Goal: Task Accomplishment & Management: Use online tool/utility

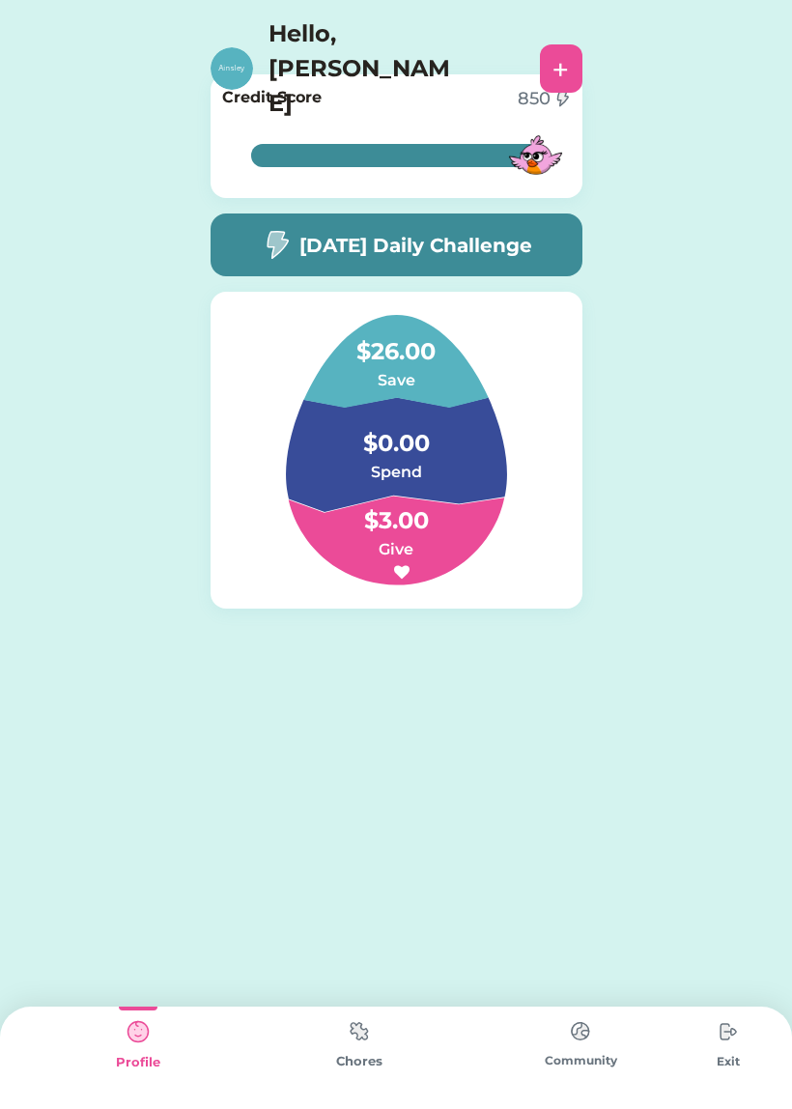
click at [387, 1066] on div "Chores" at bounding box center [358, 1061] width 221 height 19
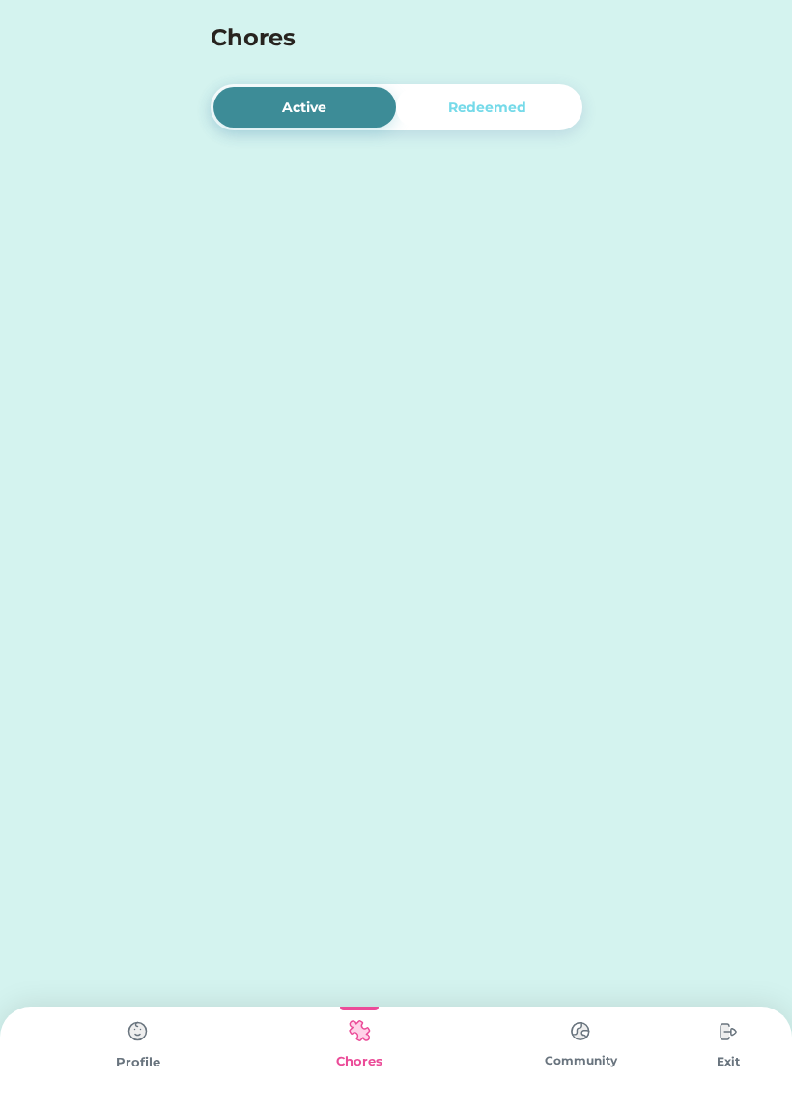
click at [378, 1036] on img at bounding box center [359, 1031] width 39 height 38
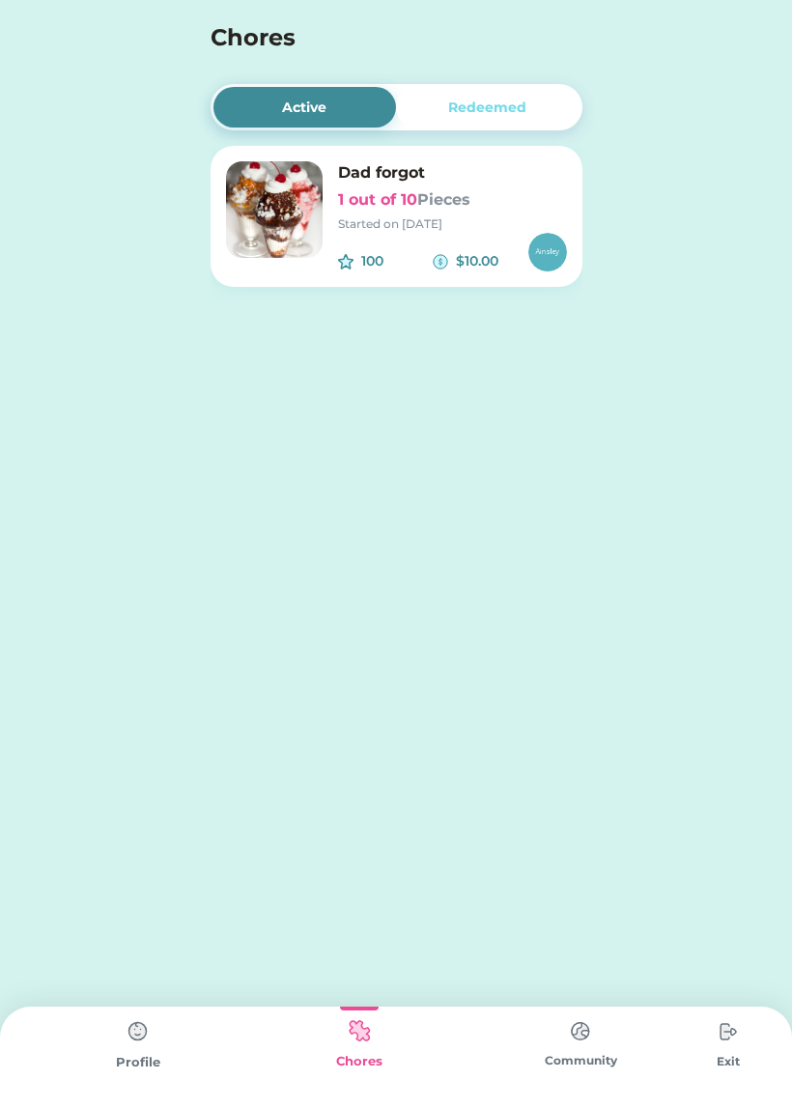
click at [454, 202] on font "Pieces" at bounding box center [443, 199] width 53 height 18
click at [559, 246] on img at bounding box center [547, 252] width 39 height 39
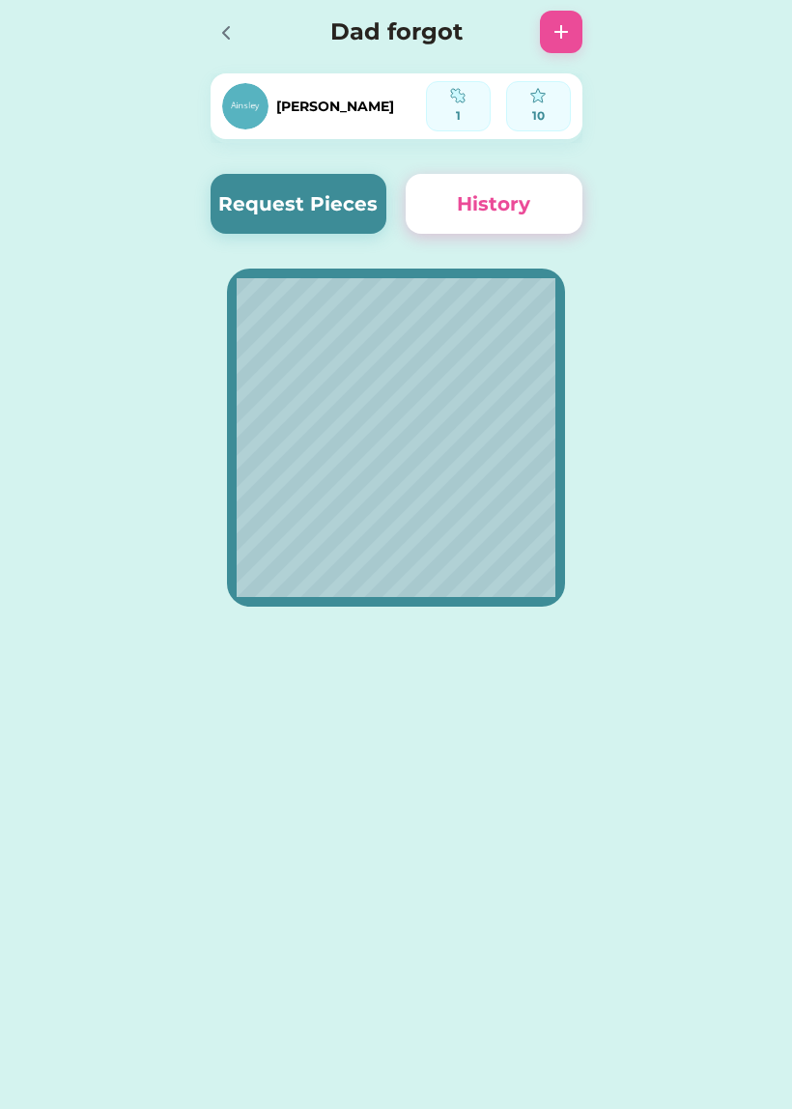
click at [342, 194] on button "Request Pieces" at bounding box center [299, 204] width 177 height 60
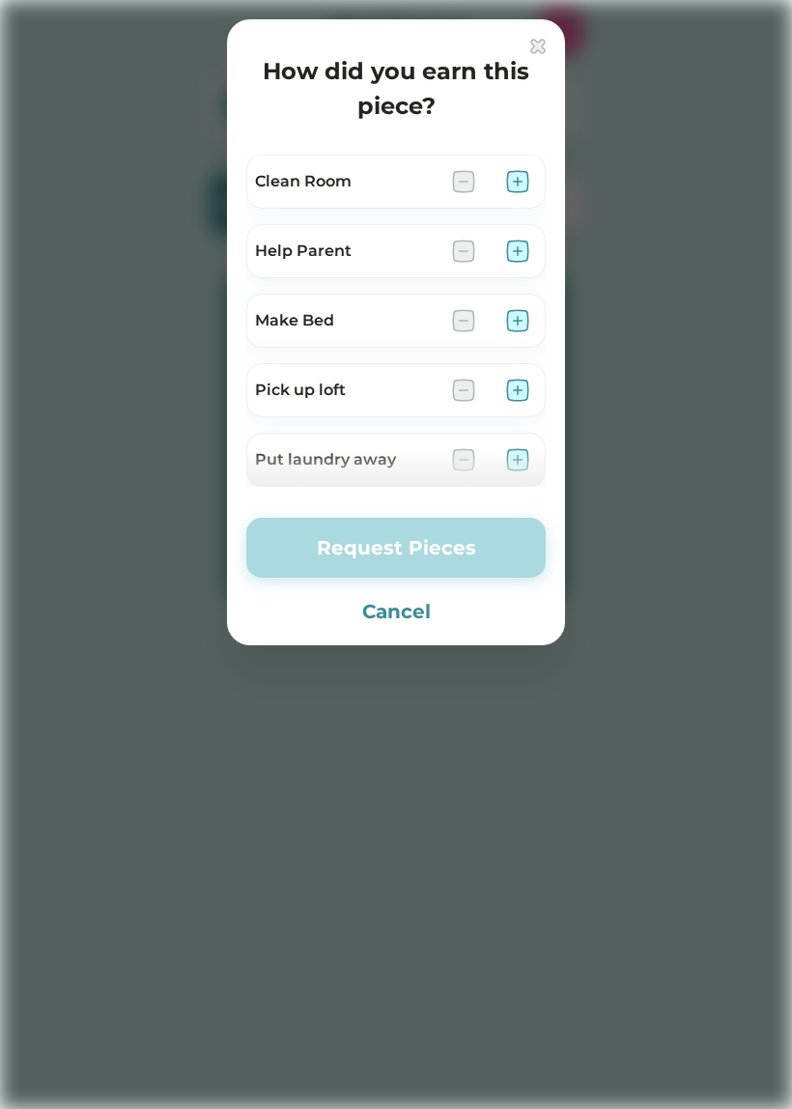
click at [512, 241] on img at bounding box center [517, 251] width 23 height 23
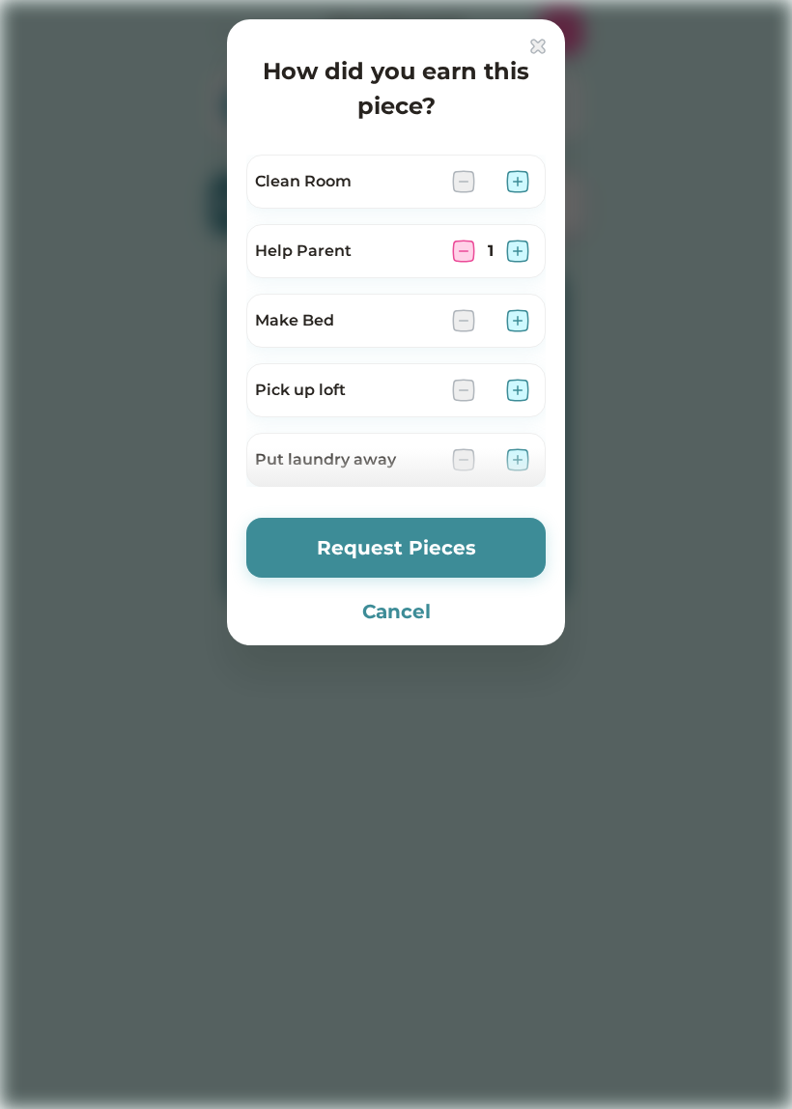
click at [514, 191] on img at bounding box center [517, 181] width 23 height 23
click at [510, 189] on img at bounding box center [517, 181] width 23 height 23
click at [516, 185] on img at bounding box center [517, 181] width 23 height 23
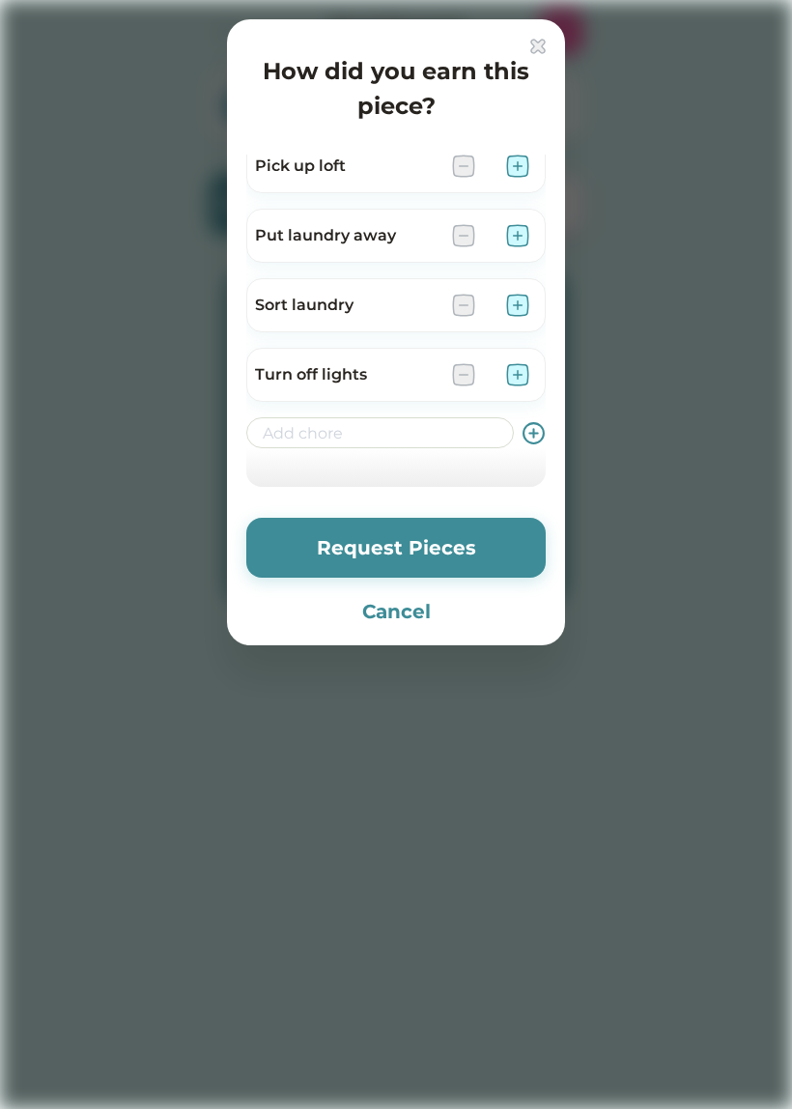
scroll to position [224, 0]
click at [521, 385] on img at bounding box center [517, 374] width 23 height 23
click at [523, 382] on img at bounding box center [517, 374] width 23 height 23
click at [526, 370] on img at bounding box center [517, 374] width 23 height 23
click at [512, 383] on img at bounding box center [517, 374] width 23 height 23
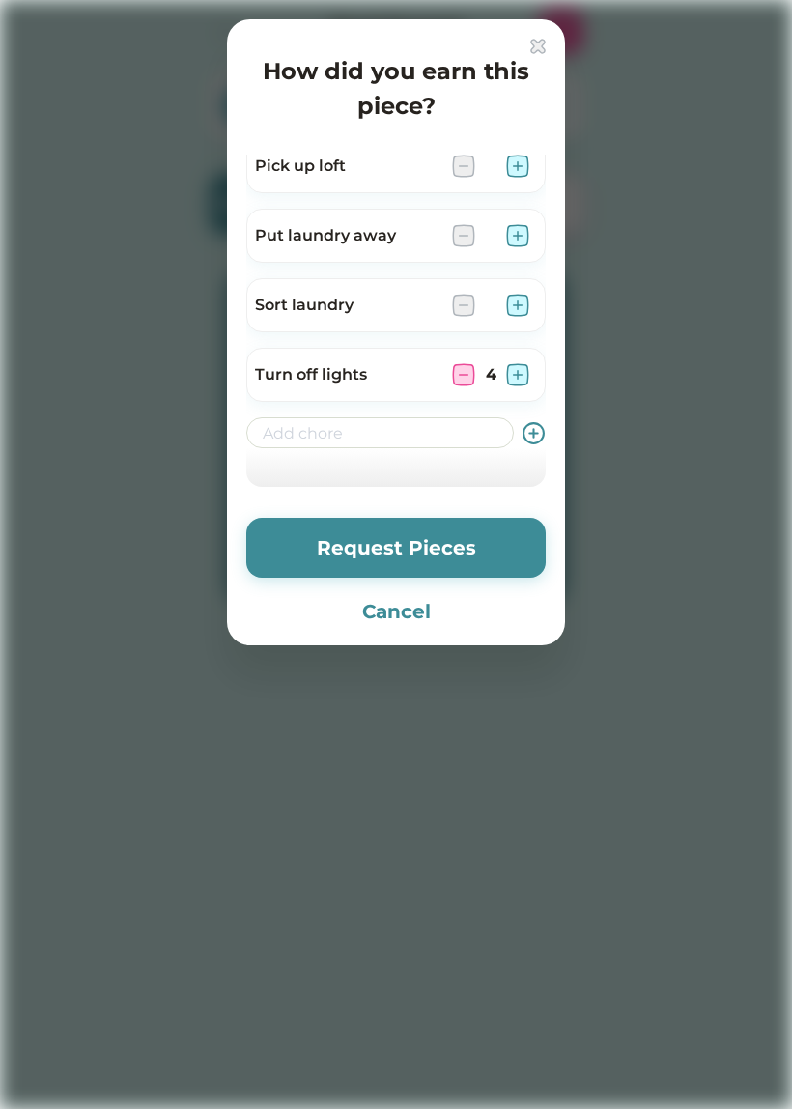
click at [510, 551] on button "Request Pieces" at bounding box center [395, 548] width 299 height 60
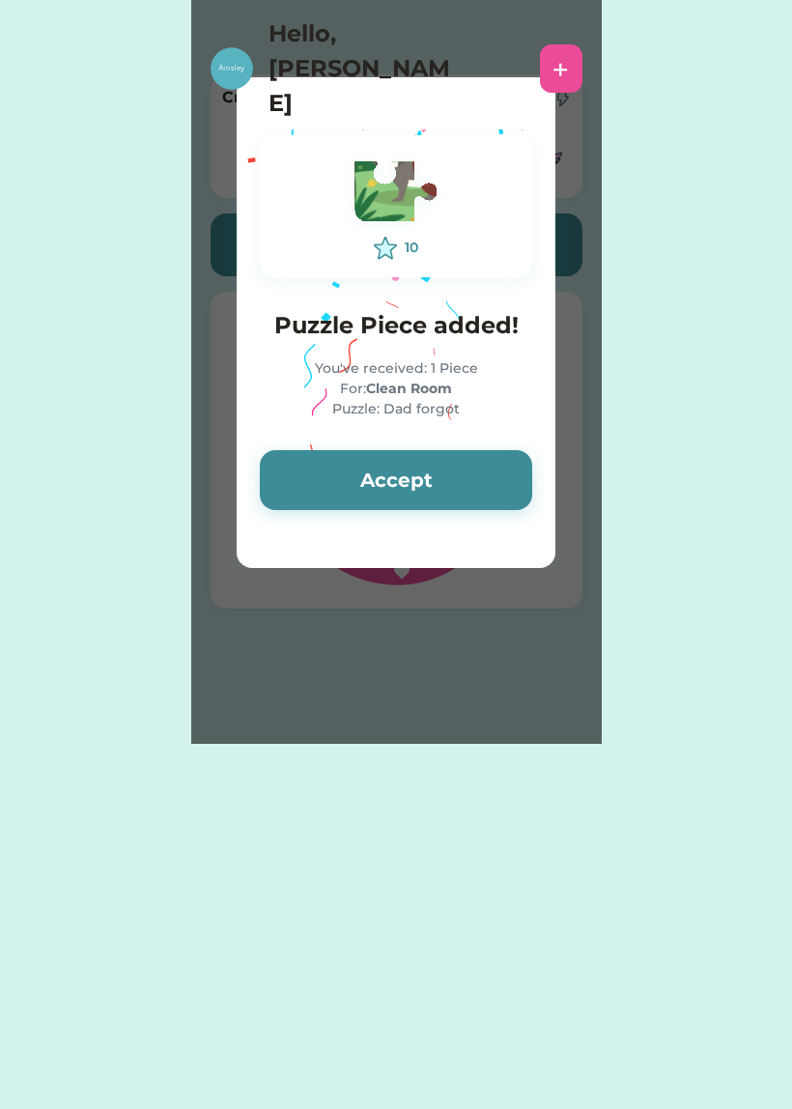
click at [428, 464] on button "Accept" at bounding box center [396, 480] width 272 height 60
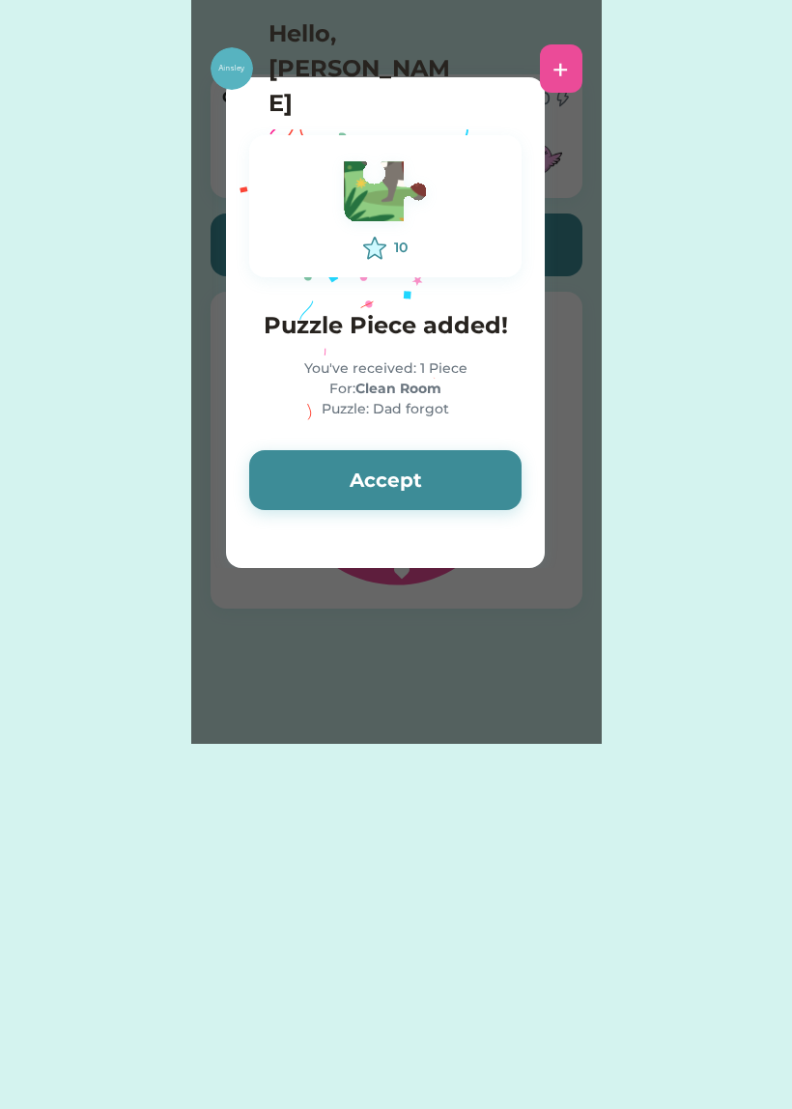
click at [439, 479] on button "Accept" at bounding box center [385, 480] width 272 height 60
click at [455, 471] on button "Accept" at bounding box center [385, 480] width 272 height 60
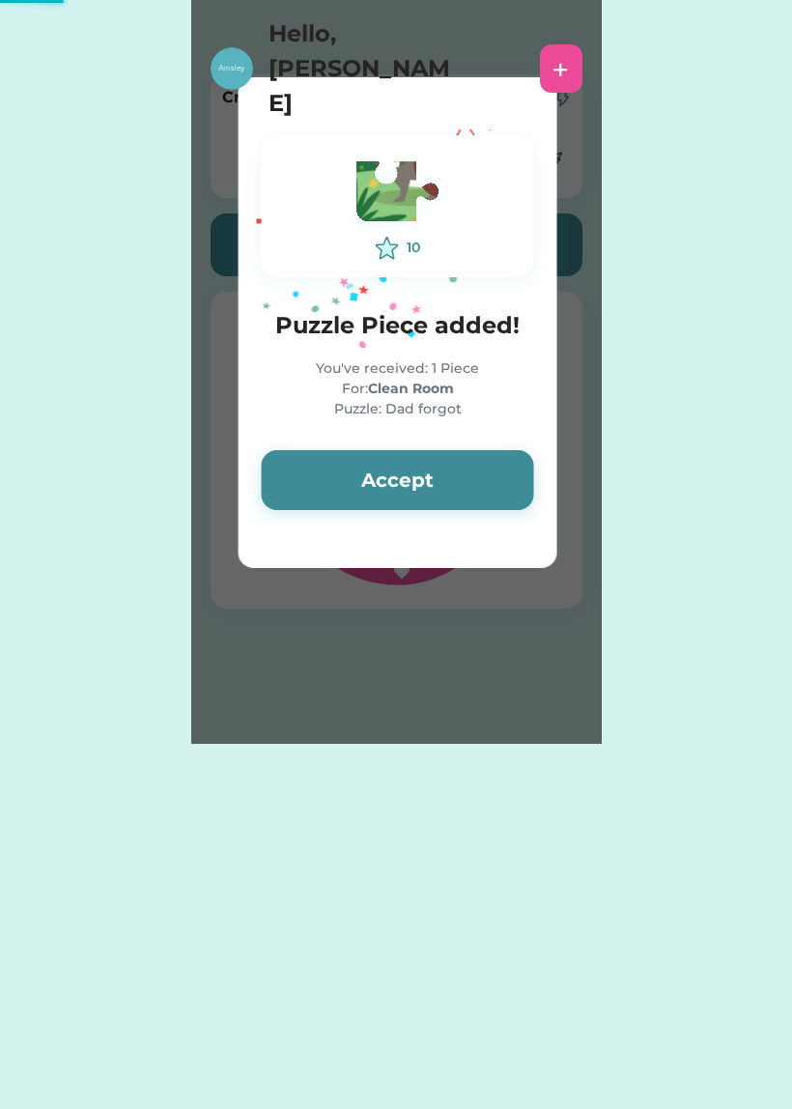
click at [457, 464] on button "Accept" at bounding box center [398, 480] width 272 height 60
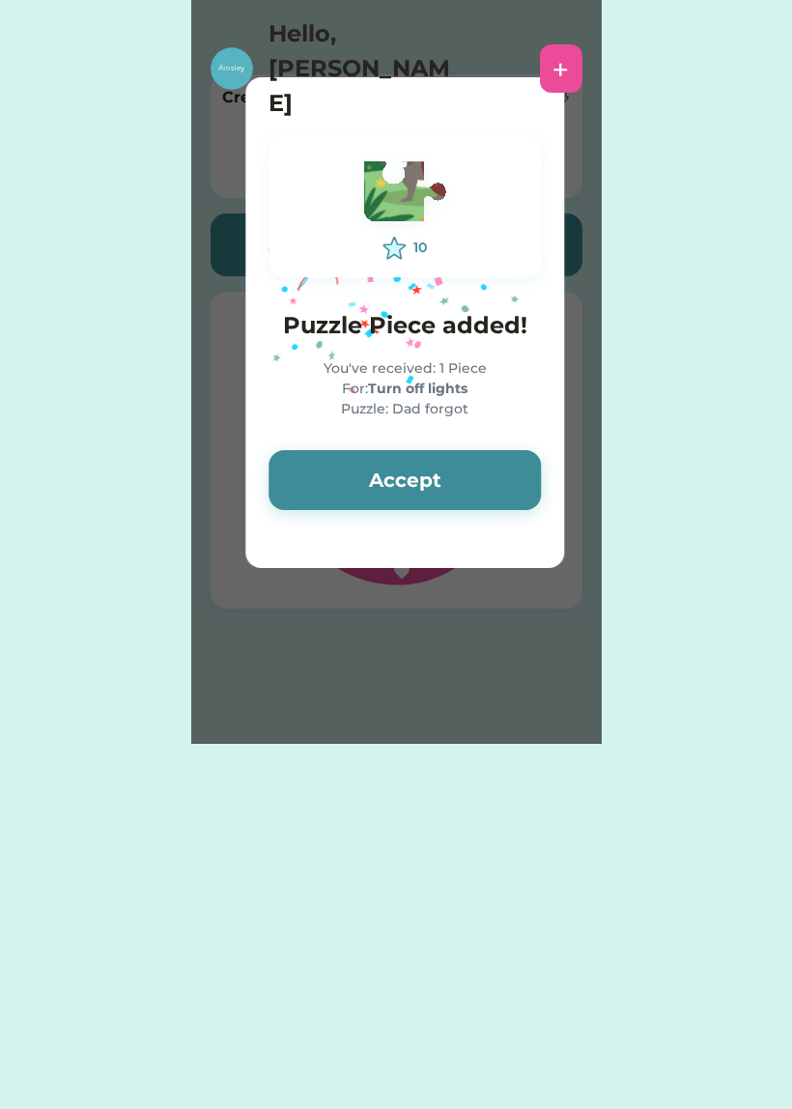
click at [459, 456] on button "Accept" at bounding box center [405, 480] width 272 height 60
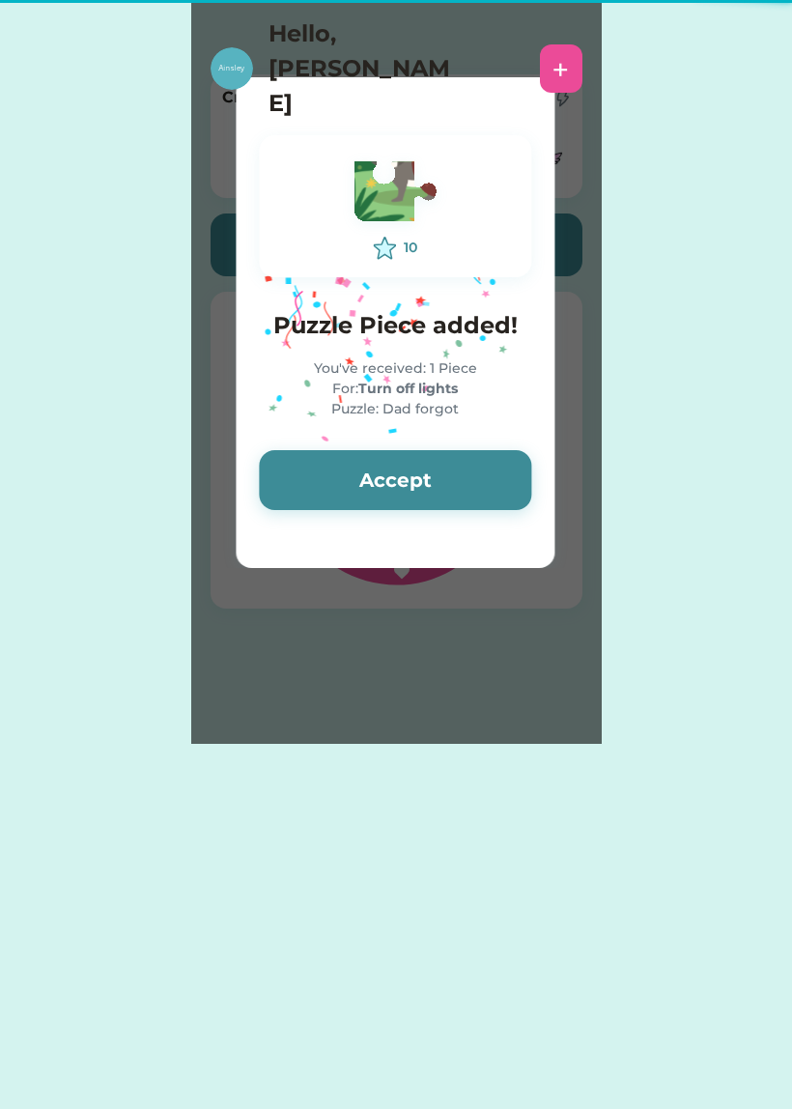
click at [433, 459] on button "Accept" at bounding box center [395, 480] width 272 height 60
click at [450, 454] on button "Accept" at bounding box center [395, 480] width 272 height 60
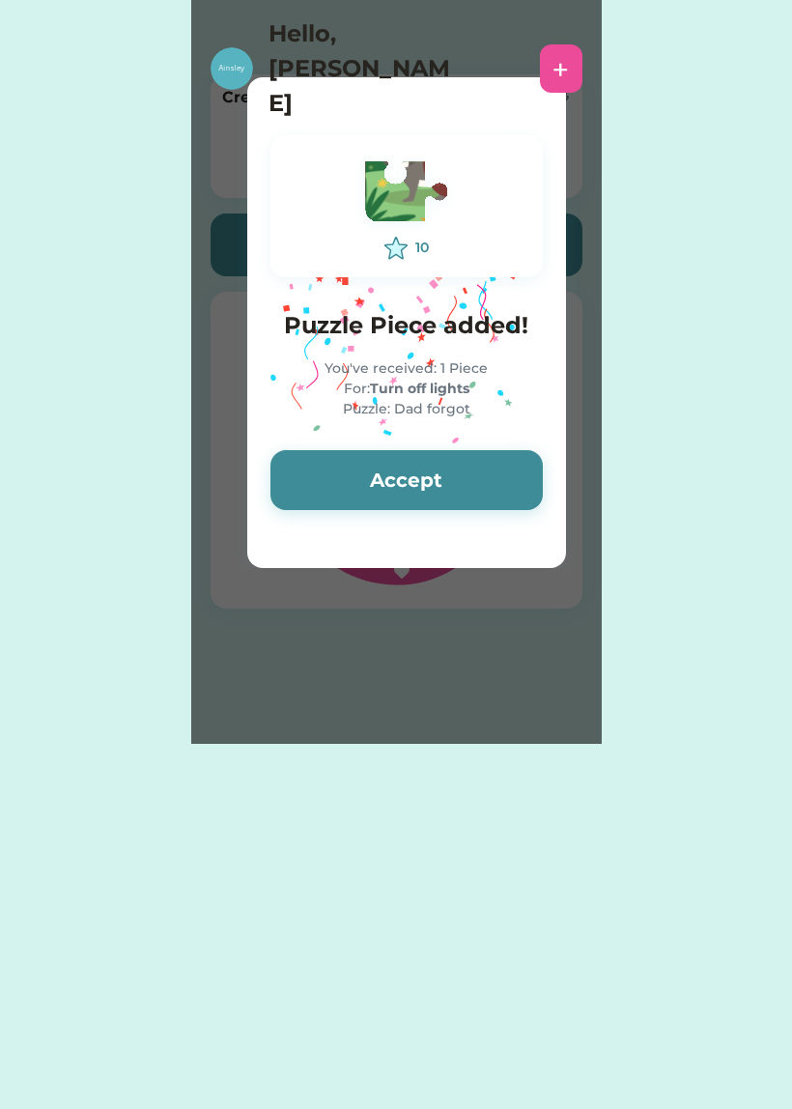
click at [452, 454] on button "Accept" at bounding box center [406, 480] width 272 height 60
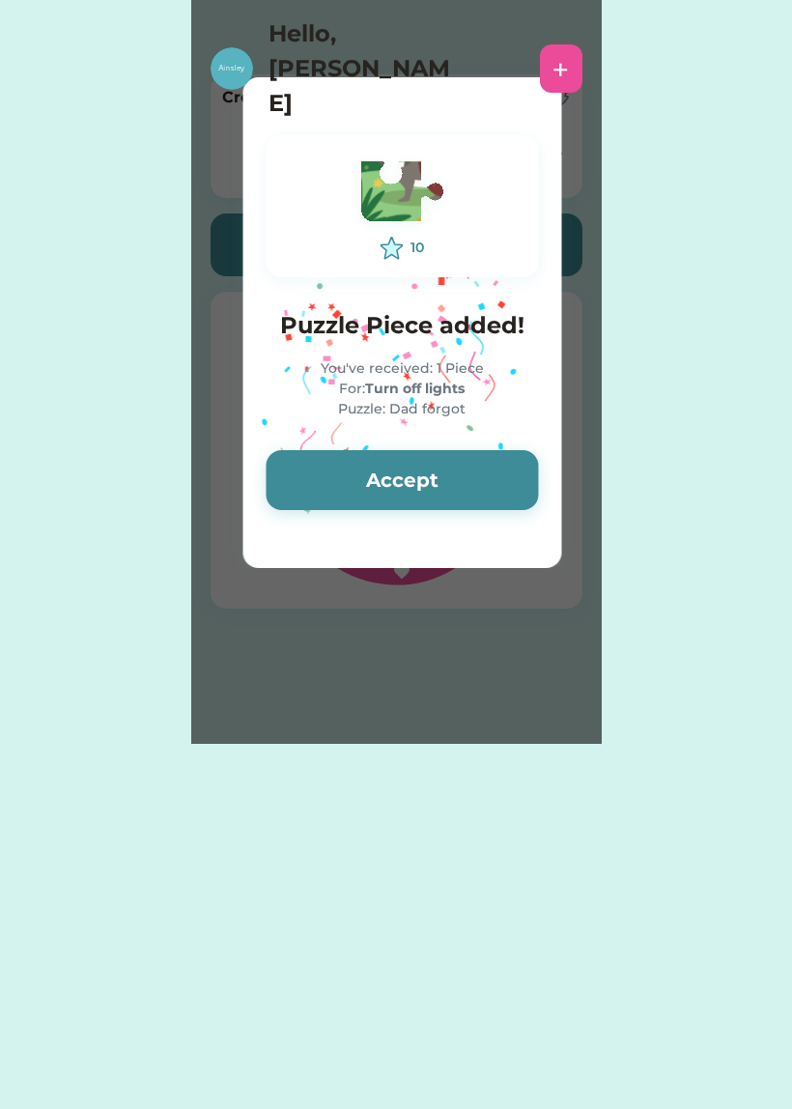
click at [466, 459] on button "Accept" at bounding box center [402, 480] width 272 height 60
click at [461, 478] on button "Accept" at bounding box center [402, 480] width 272 height 60
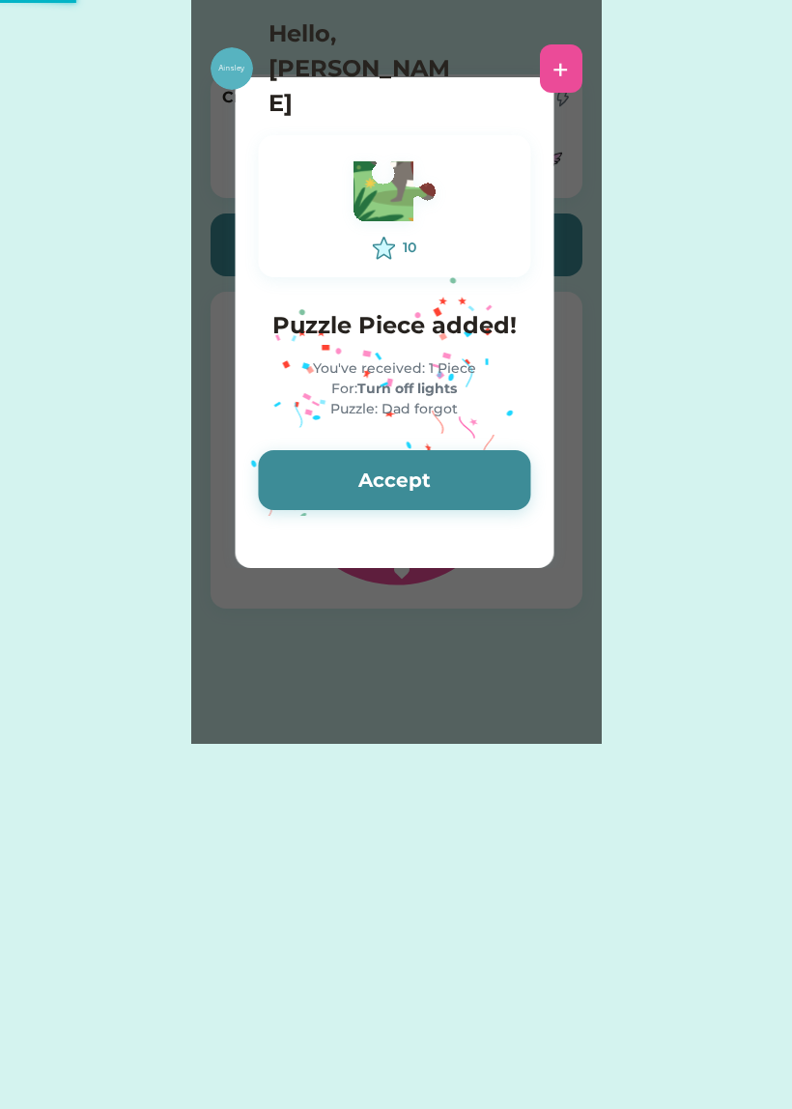
click at [469, 459] on button "Accept" at bounding box center [394, 480] width 272 height 60
click at [480, 451] on button "Accept" at bounding box center [394, 480] width 272 height 60
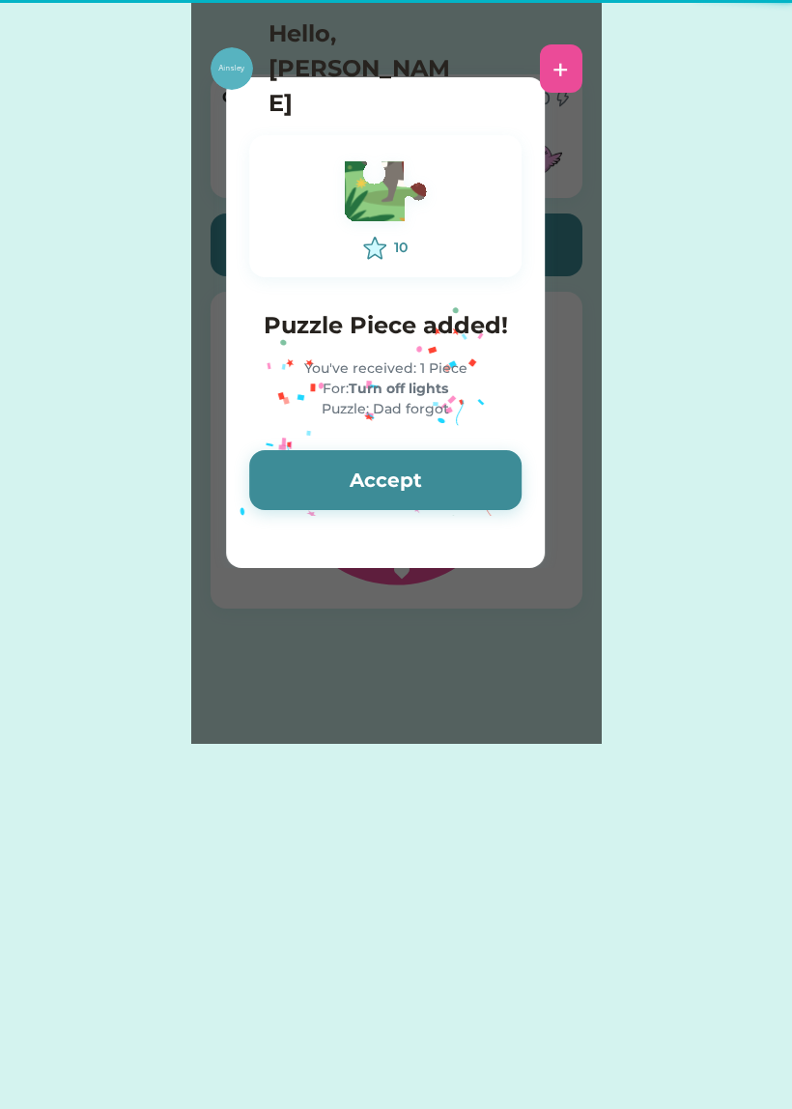
click at [457, 462] on button "Accept" at bounding box center [385, 480] width 272 height 60
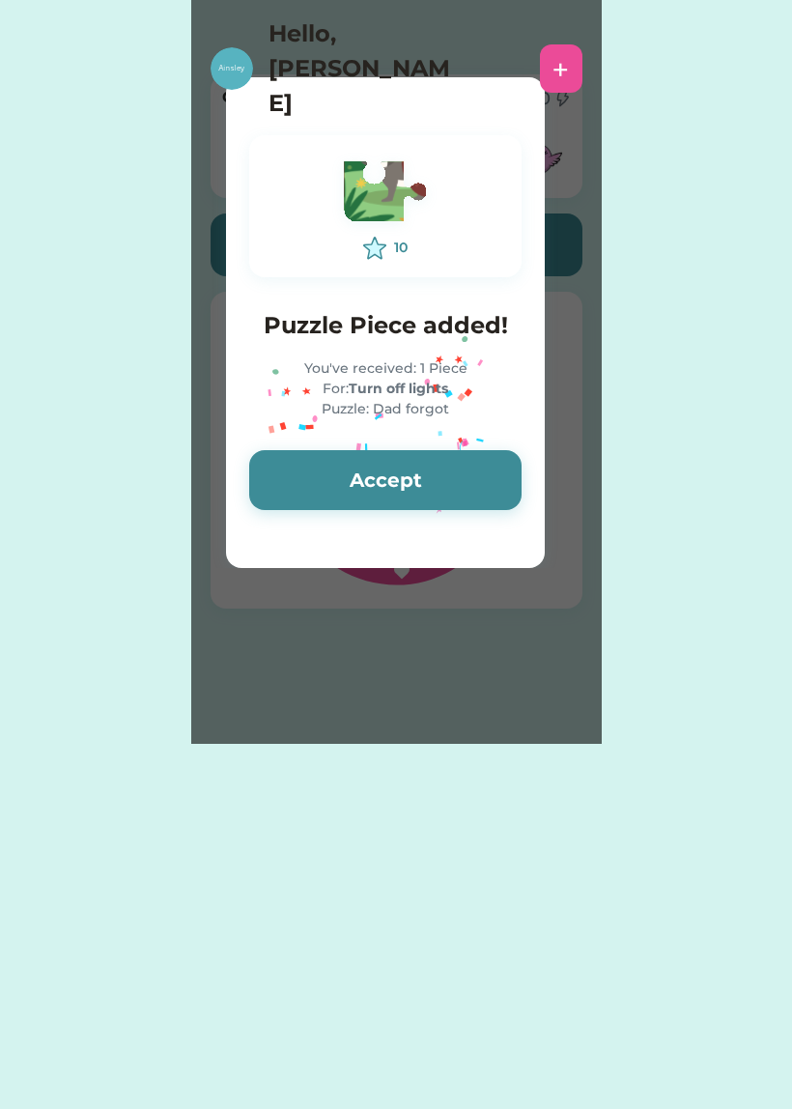
click at [465, 469] on button "Accept" at bounding box center [385, 480] width 272 height 60
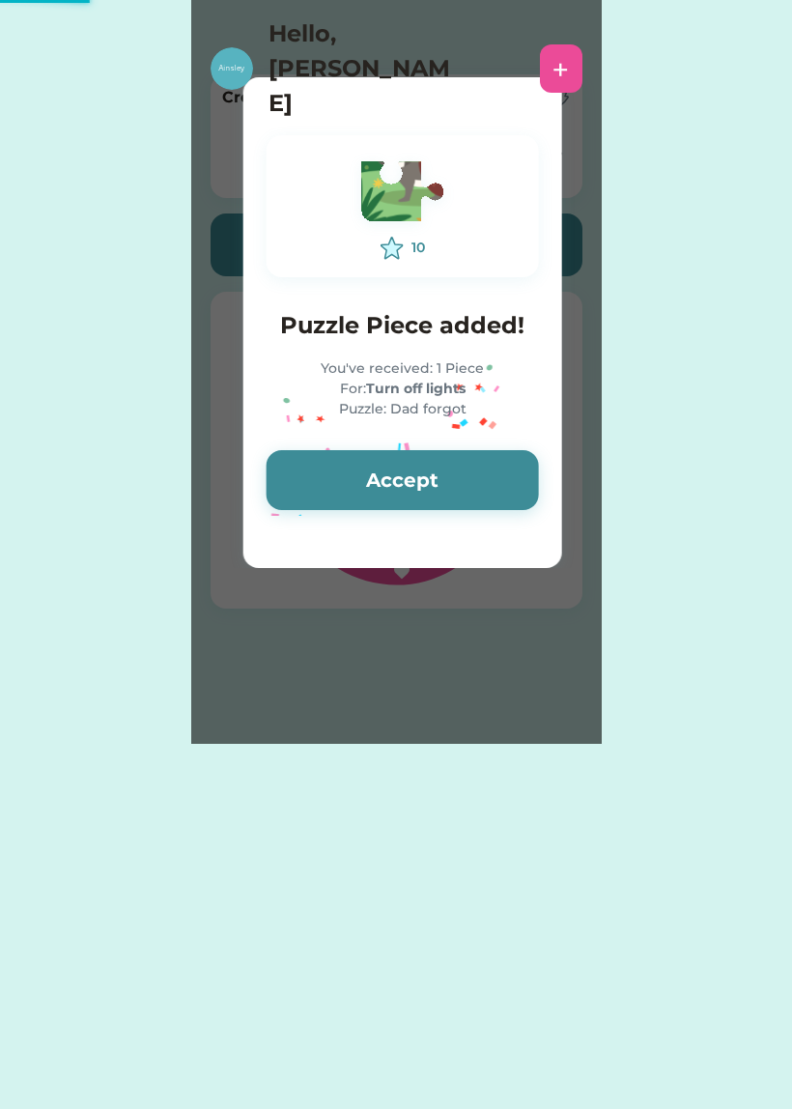
click at [476, 469] on button "Accept" at bounding box center [403, 480] width 272 height 60
click at [494, 471] on div "Please wait 10 Puzzle Piece added! You've received: 1 Piece For: Turn off light…" at bounding box center [396, 372] width 411 height 744
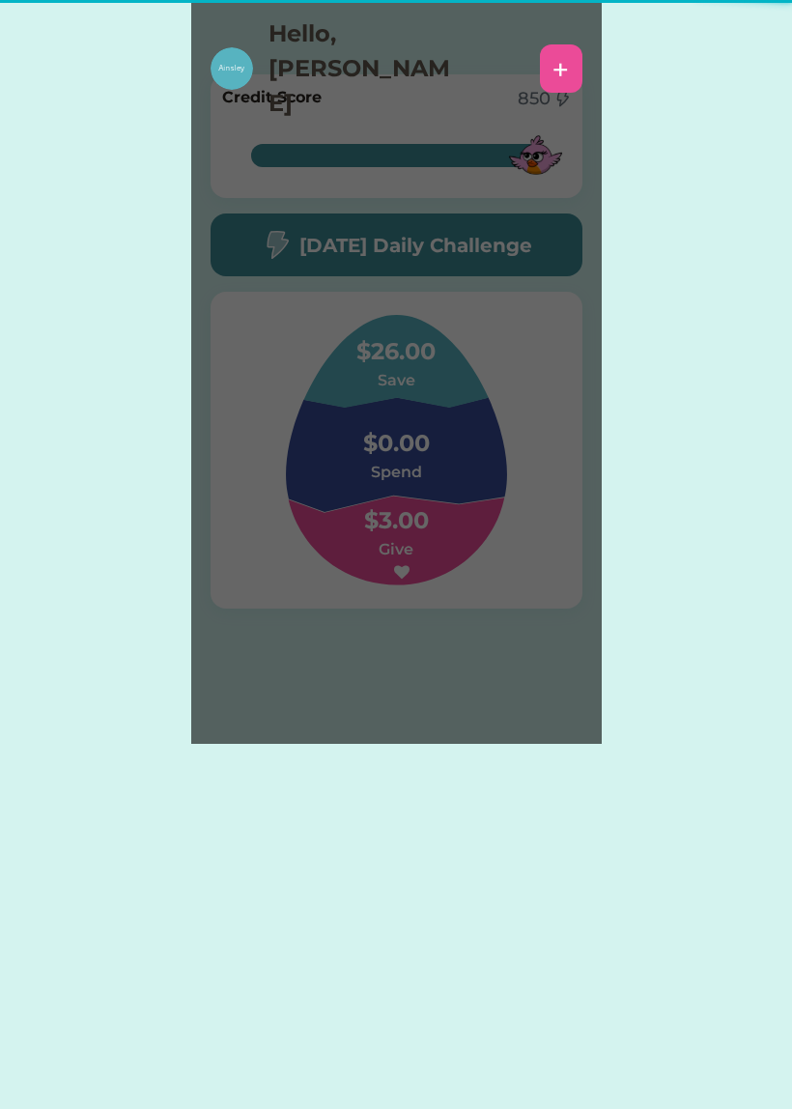
click at [505, 457] on div "Please wait 10 Puzzle Piece added! You've received: 1 Piece For: Turn off light…" at bounding box center [396, 372] width 411 height 744
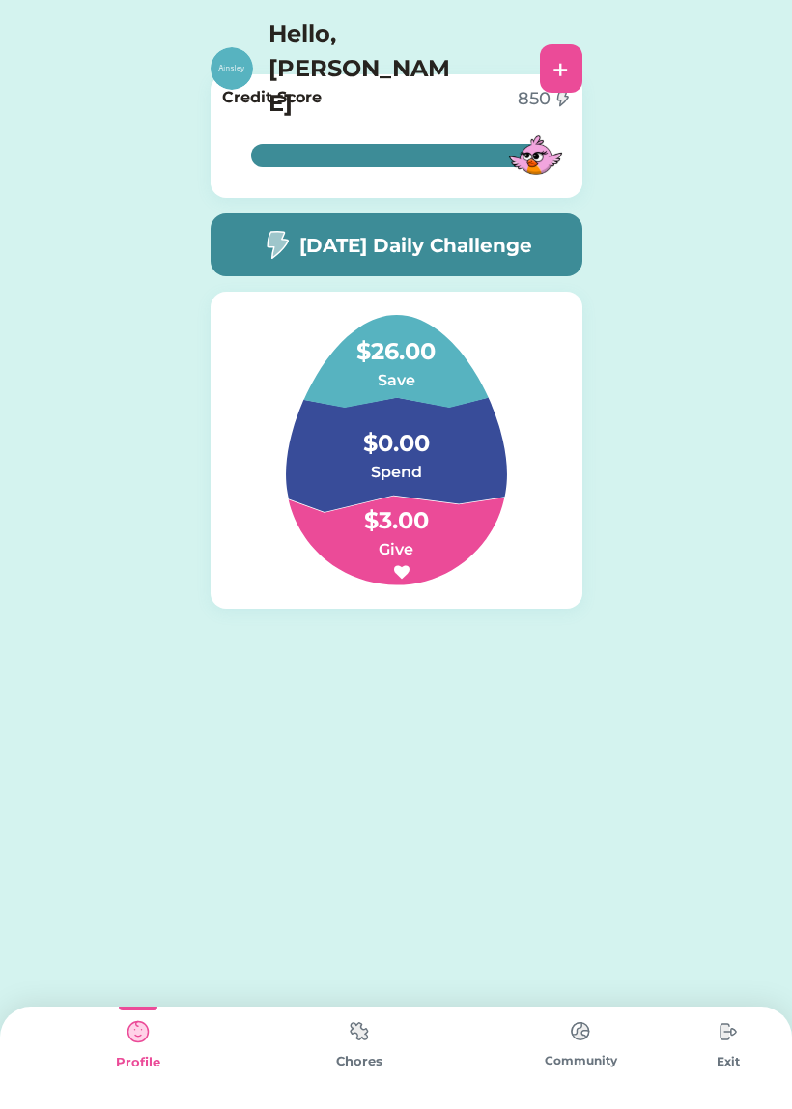
click at [362, 1045] on img at bounding box center [359, 1031] width 39 height 38
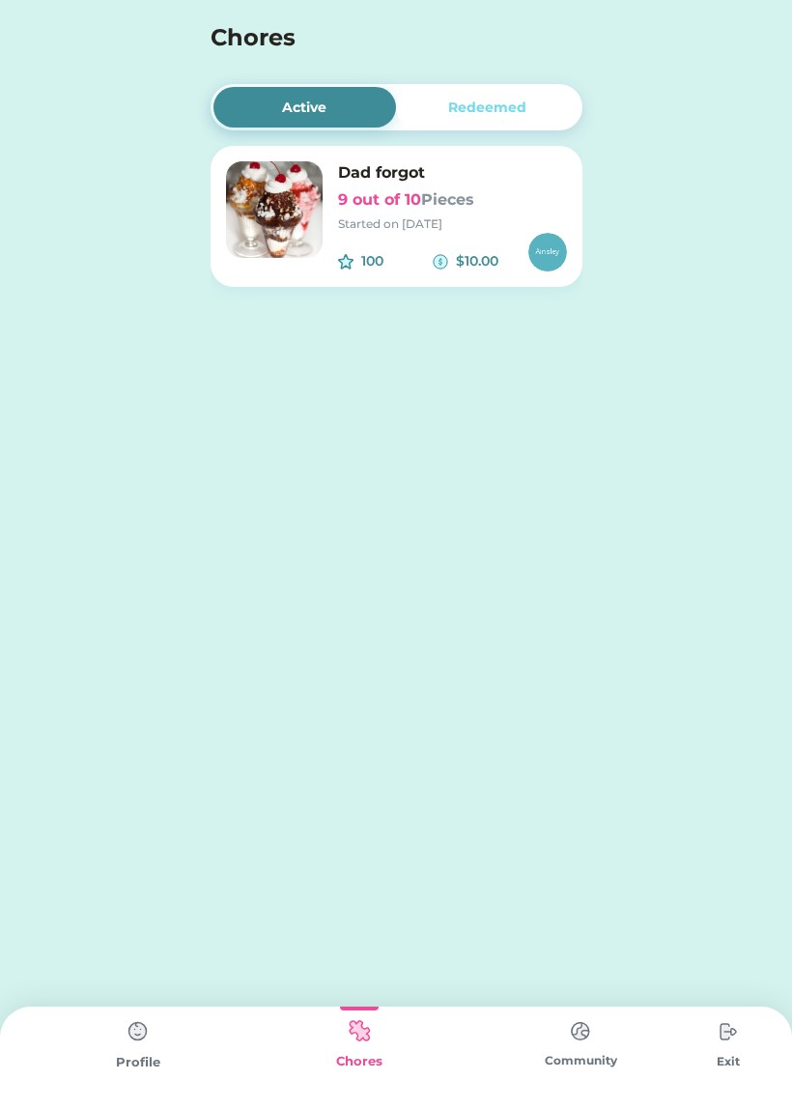
click at [539, 217] on div "Started on 9/01/25" at bounding box center [452, 223] width 229 height 17
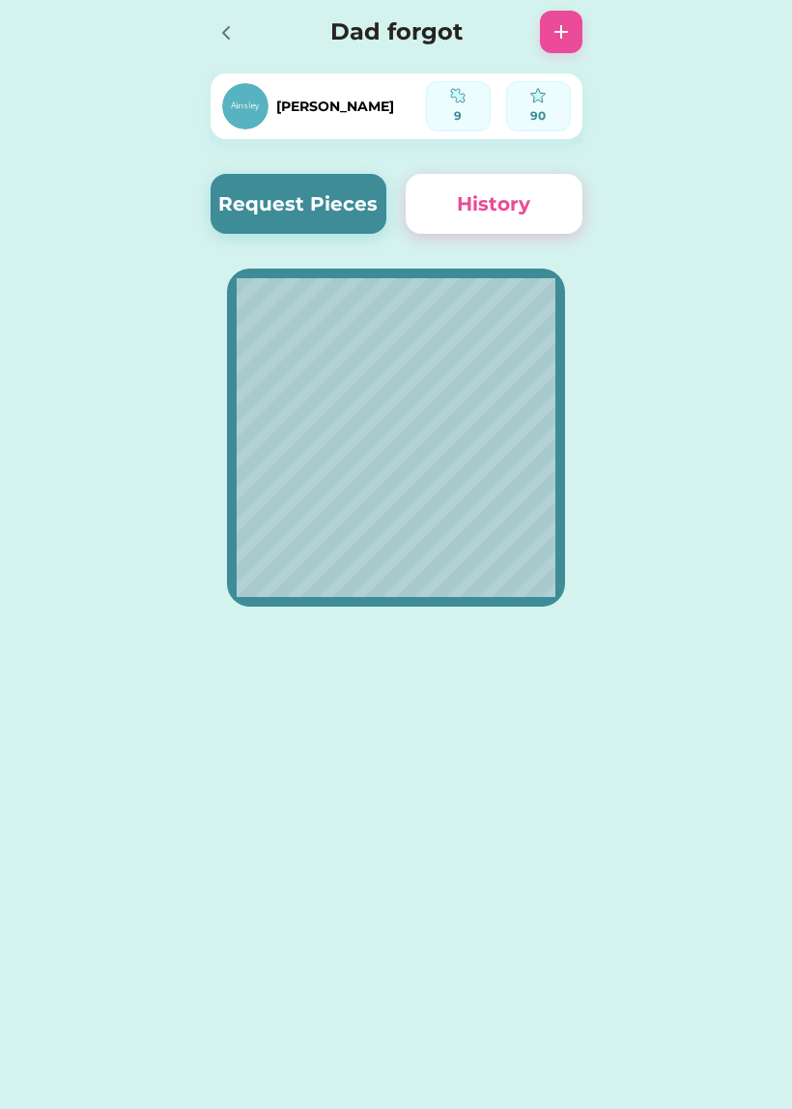
click at [340, 205] on button "Request Pieces" at bounding box center [299, 204] width 177 height 60
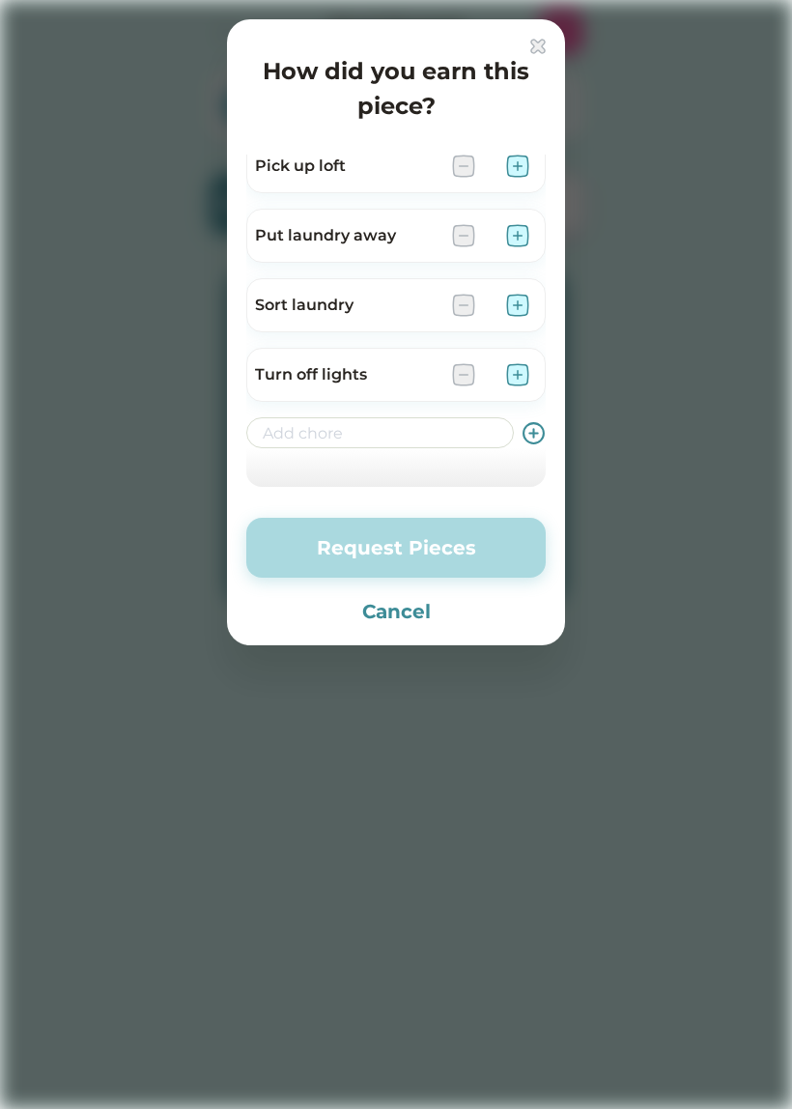
scroll to position [224, 0]
click at [544, 363] on div "Turn off lights" at bounding box center [395, 375] width 299 height 54
click at [544, 364] on div "Turn off lights" at bounding box center [395, 375] width 299 height 54
click at [528, 362] on div "Turn off lights" at bounding box center [395, 375] width 299 height 54
click at [527, 363] on img at bounding box center [517, 374] width 23 height 23
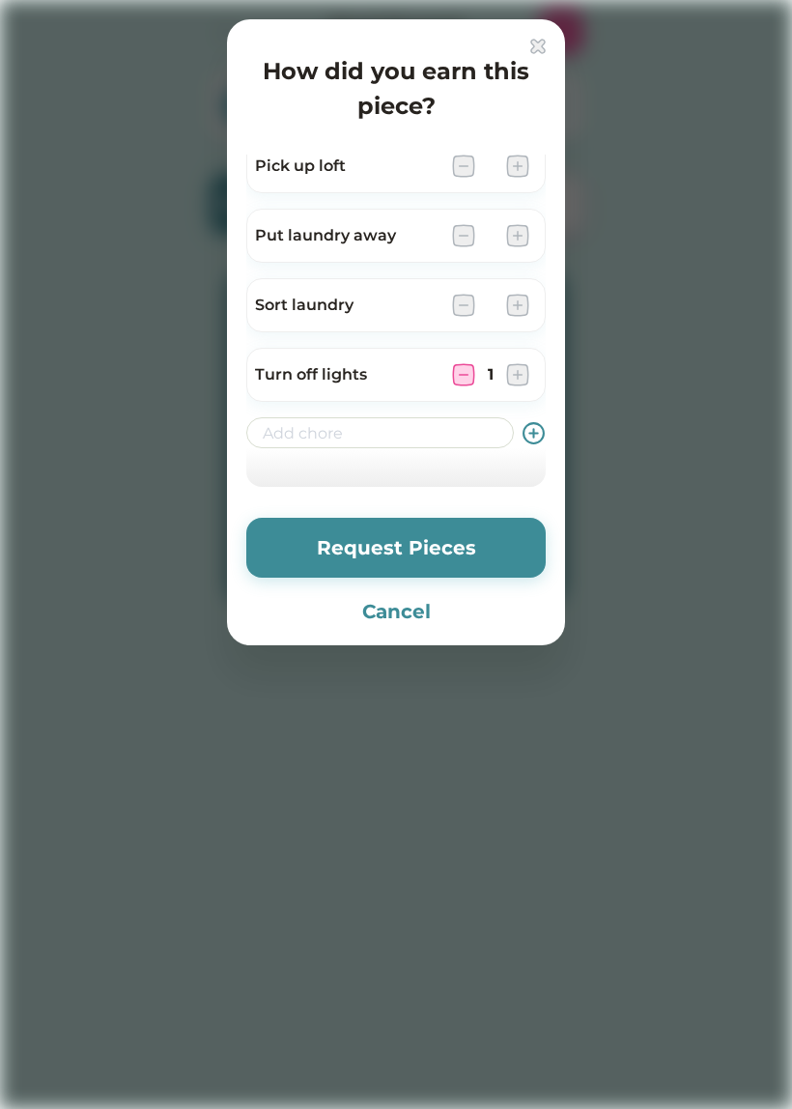
click at [516, 365] on img at bounding box center [517, 374] width 23 height 23
click at [494, 538] on button "Request Pieces" at bounding box center [395, 548] width 299 height 60
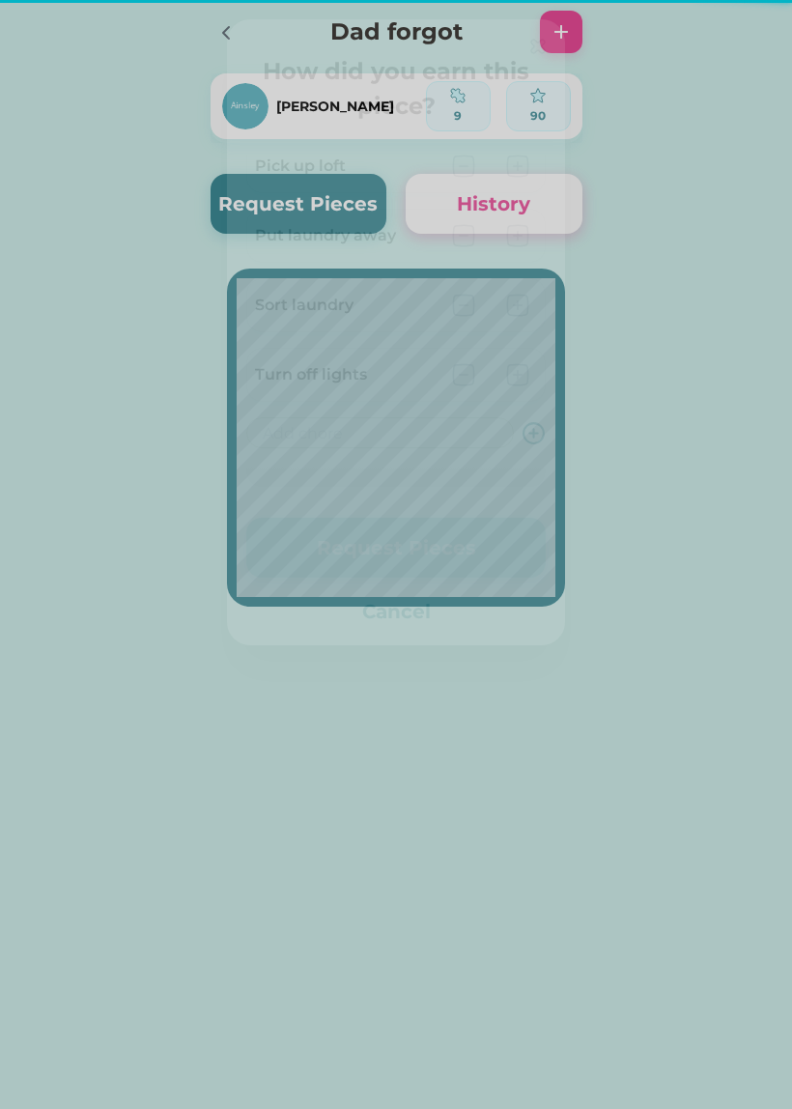
click at [463, 549] on button "Request Pieces" at bounding box center [395, 548] width 299 height 60
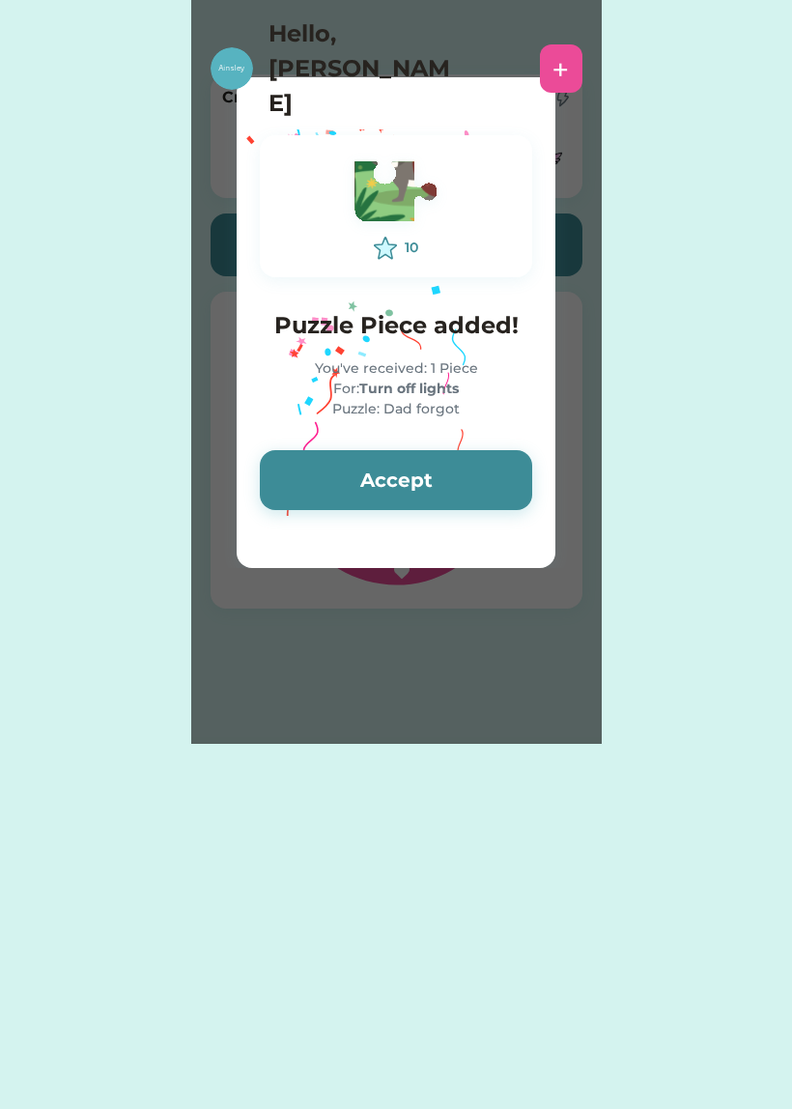
click at [290, 468] on button "Accept" at bounding box center [396, 480] width 272 height 60
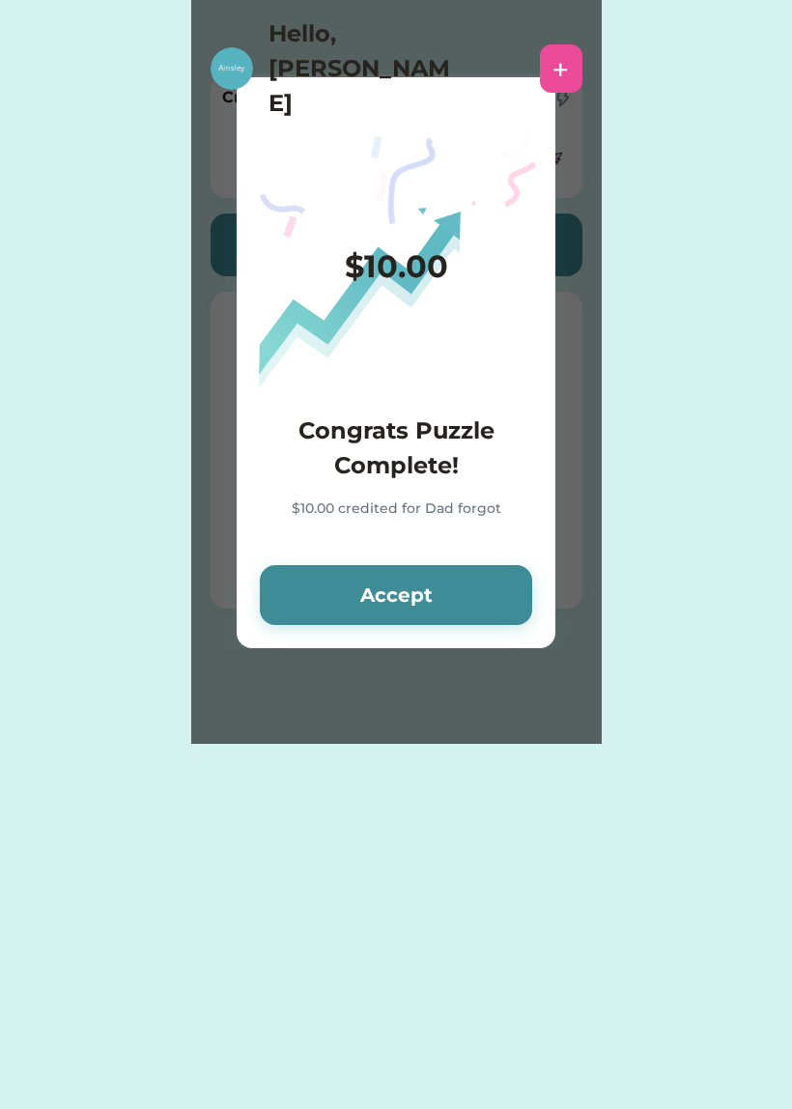
click at [316, 597] on button "Accept" at bounding box center [396, 595] width 272 height 60
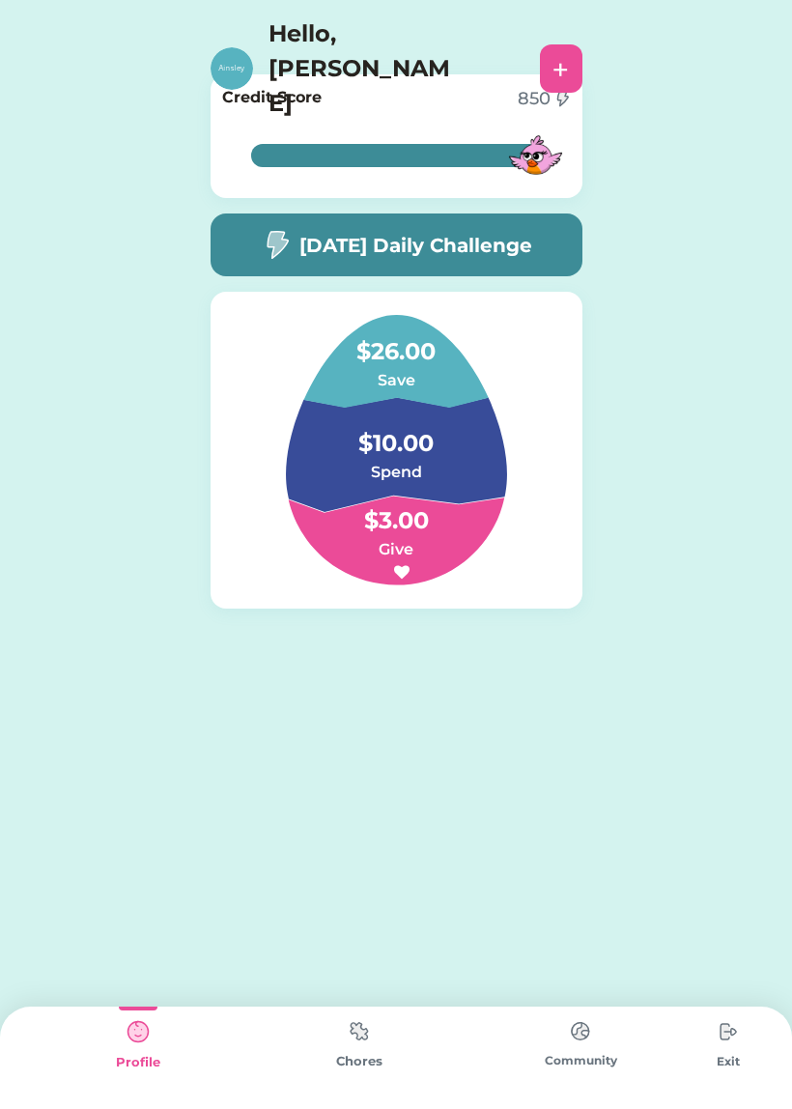
click at [345, 1041] on img at bounding box center [359, 1031] width 39 height 38
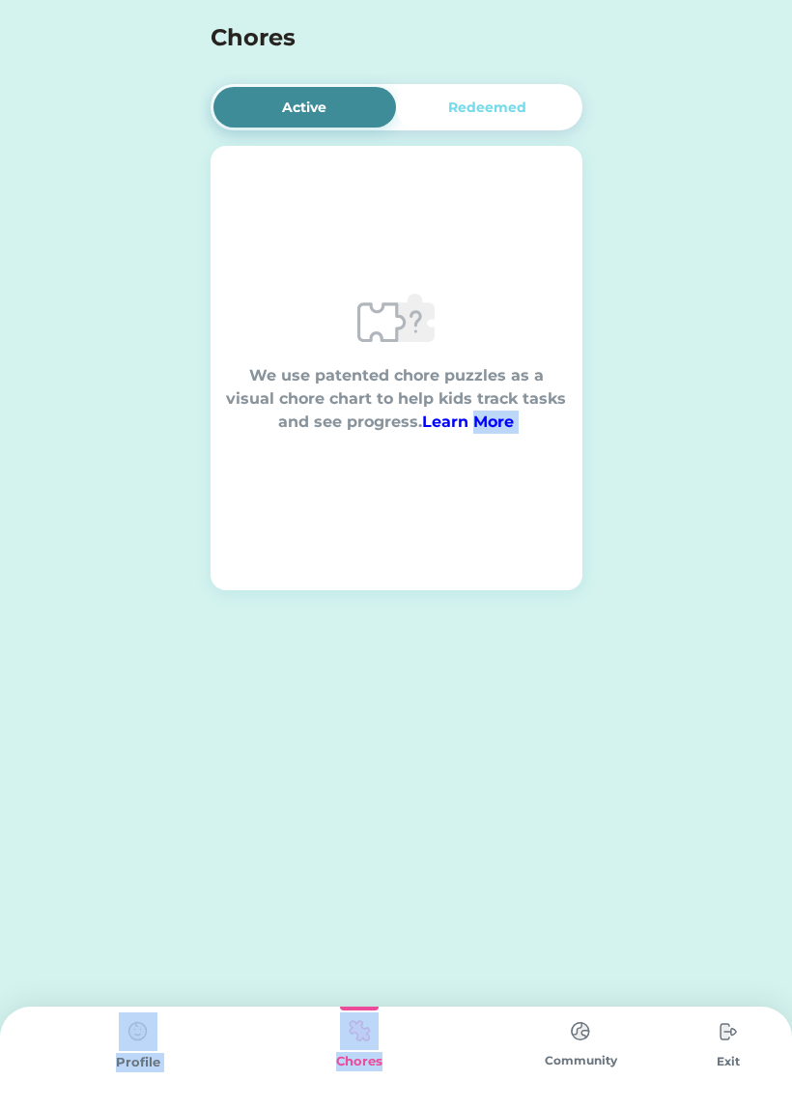
click at [558, 732] on div "Active Redeemed We use patented chore puzzles as a visual chore chart to help k…" at bounding box center [396, 554] width 792 height 1109
click at [568, 1018] on img at bounding box center [580, 1031] width 39 height 38
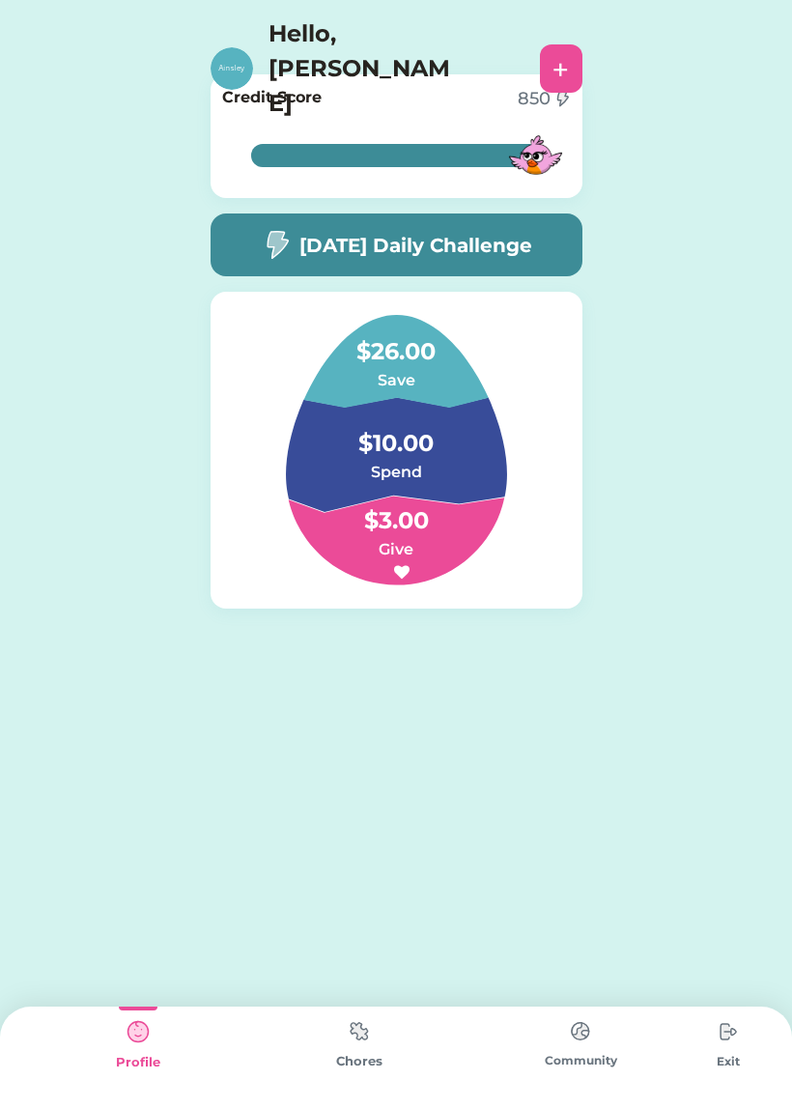
click at [369, 1030] on img at bounding box center [359, 1031] width 39 height 38
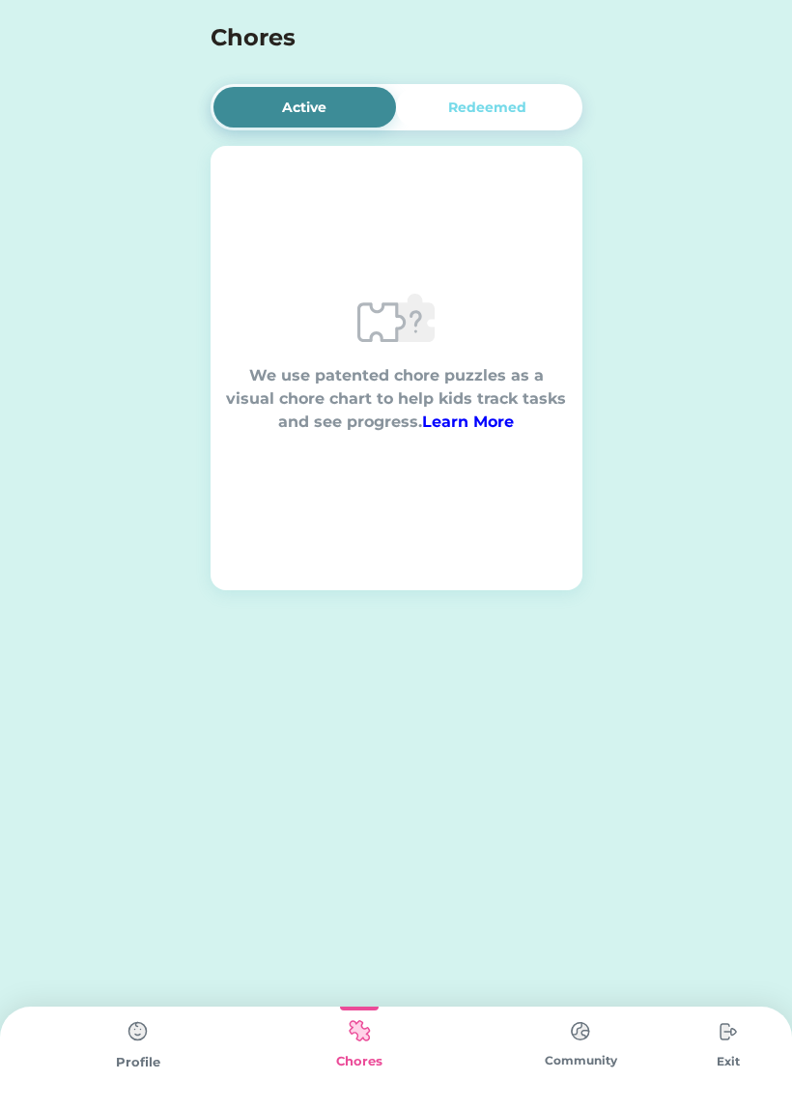
click at [430, 70] on div "Active Redeemed We use patented chore puzzles as a visual chore chart to help k…" at bounding box center [396, 353] width 411 height 706
click at [427, 104] on div "Redeemed" at bounding box center [488, 107] width 184 height 41
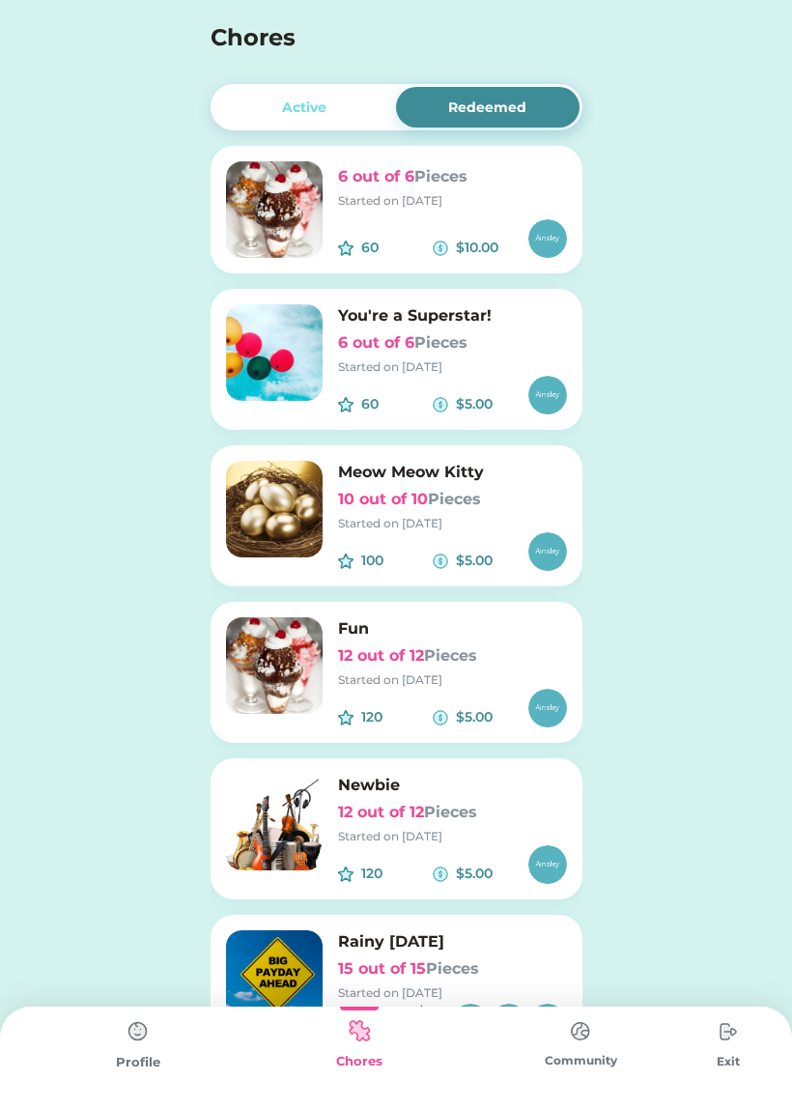
click at [304, 117] on div "Active" at bounding box center [304, 108] width 44 height 20
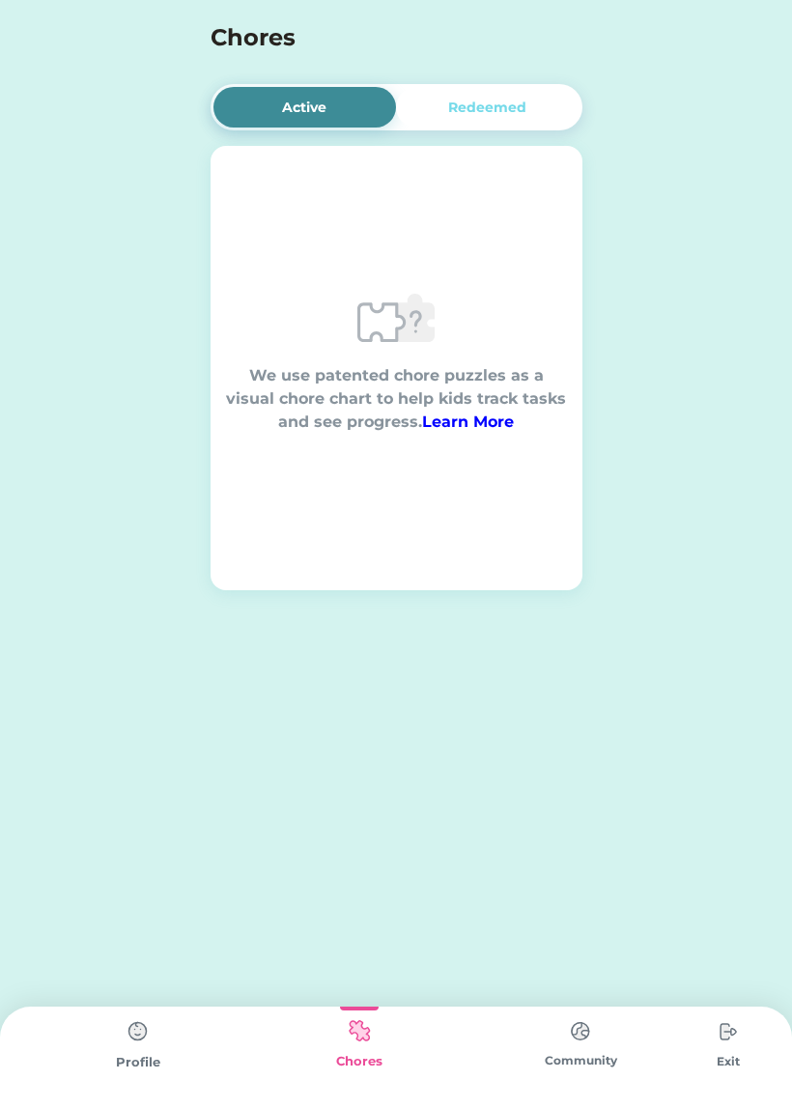
click at [321, 89] on div "Active" at bounding box center [305, 107] width 184 height 41
click at [172, 1042] on div "Profile" at bounding box center [137, 1057] width 221 height 102
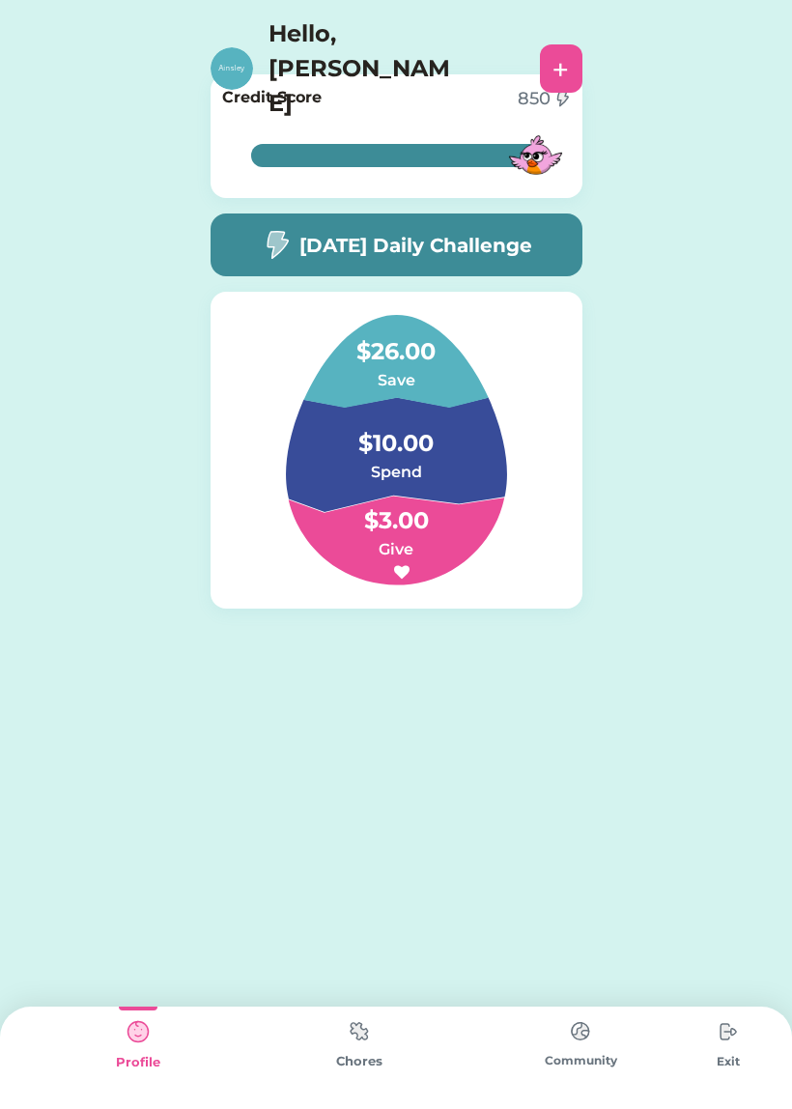
click at [376, 1019] on img at bounding box center [359, 1031] width 39 height 38
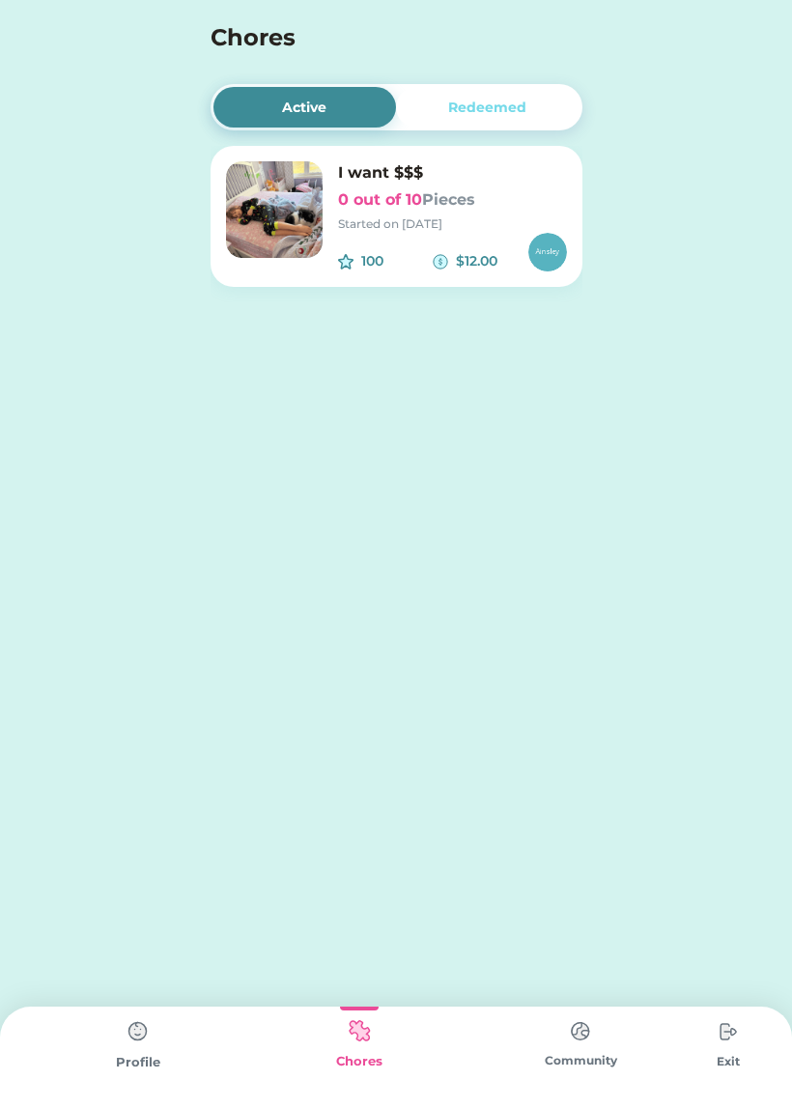
click at [463, 205] on font "Pieces" at bounding box center [448, 199] width 53 height 18
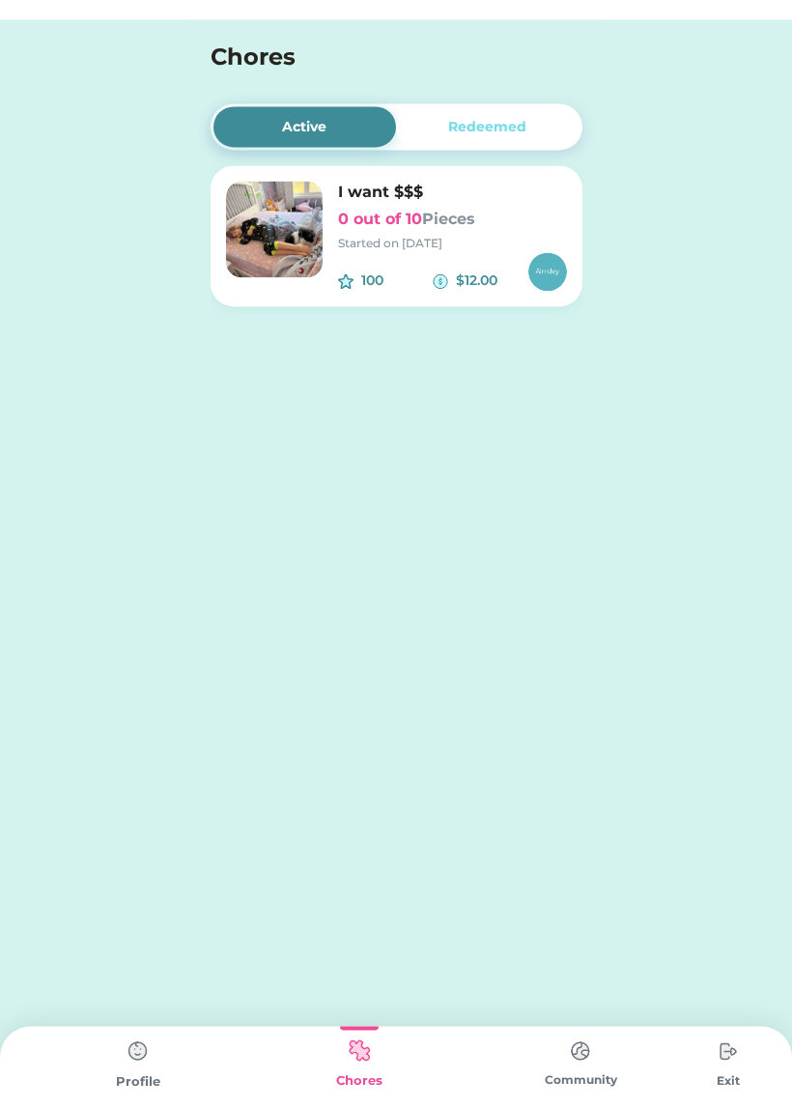
click at [296, 175] on img at bounding box center [274, 209] width 97 height 97
